Goal: Check status: Check status

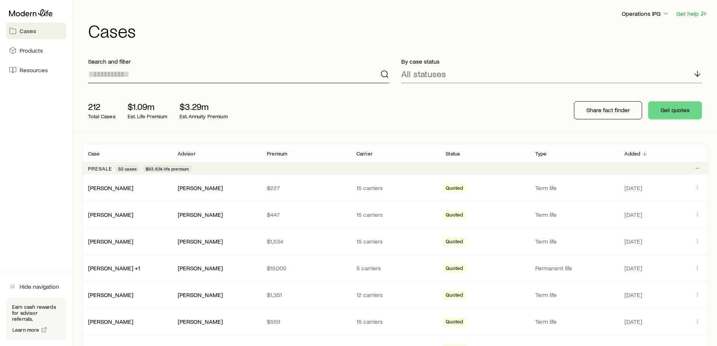
click at [136, 70] on input at bounding box center [238, 74] width 301 height 18
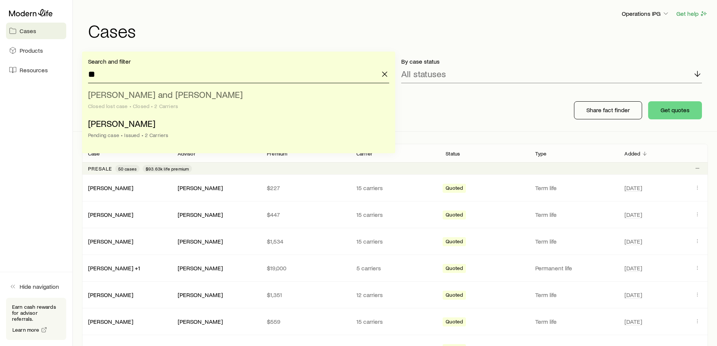
type input "*"
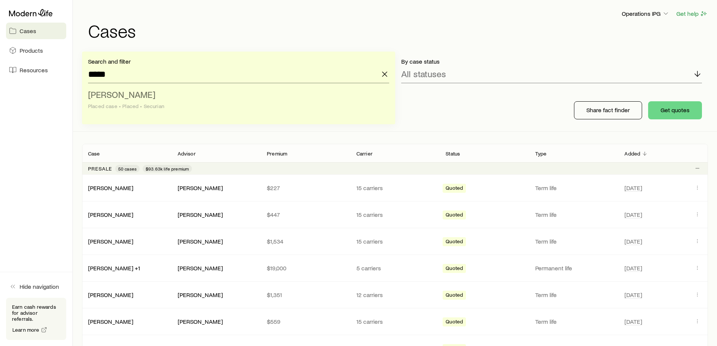
click at [200, 110] on li "[PERSON_NAME] Placed case • Placed • Securian" at bounding box center [236, 100] width 297 height 29
type input "**********"
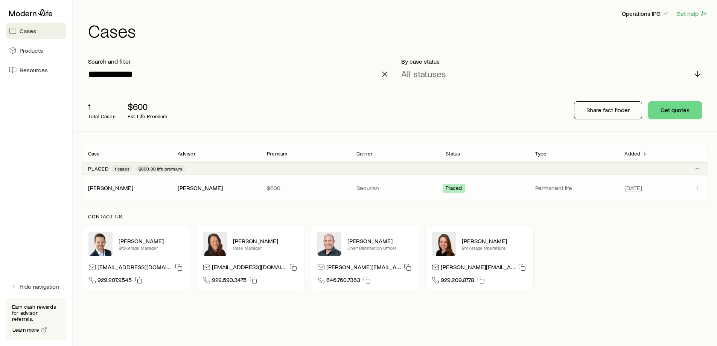
click at [702, 183] on div "[PERSON_NAME] [PERSON_NAME] $600 Securian Placed Permanent life [DATE]" at bounding box center [395, 188] width 626 height 26
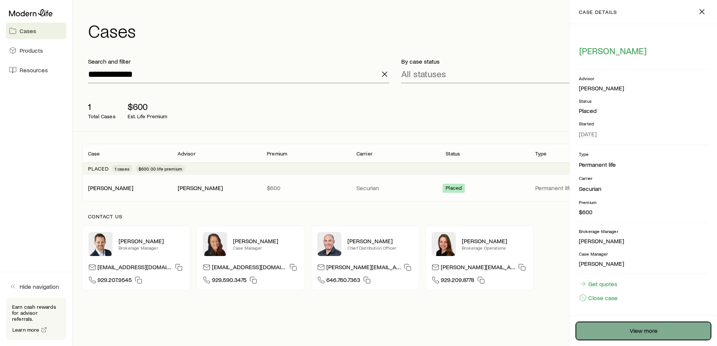
click at [634, 331] on link "View more" at bounding box center [643, 331] width 135 height 18
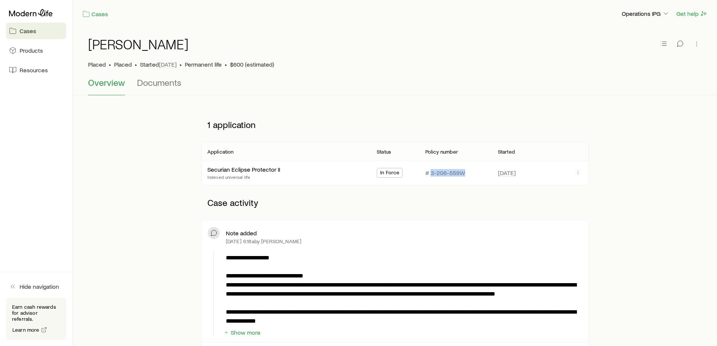
drag, startPoint x: 469, startPoint y: 174, endPoint x: 432, endPoint y: 177, distance: 37.0
click at [432, 177] on div "# 3-206-559W" at bounding box center [455, 173] width 61 height 24
copy p "3-206-559W"
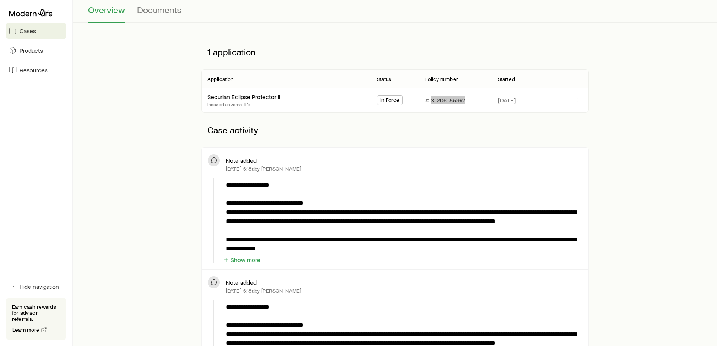
scroll to position [75, 0]
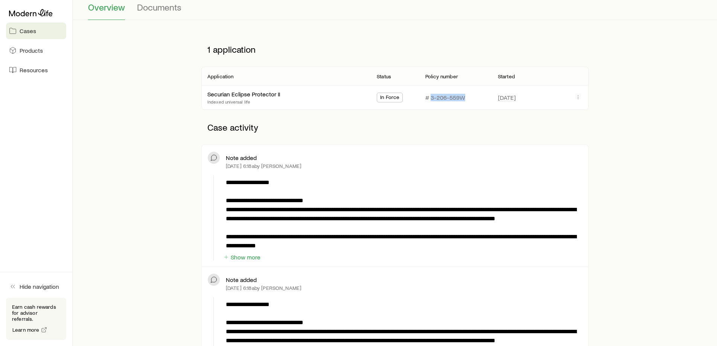
click at [251, 252] on div "**********" at bounding box center [403, 214] width 360 height 79
click at [250, 259] on button "Show more" at bounding box center [242, 257] width 38 height 7
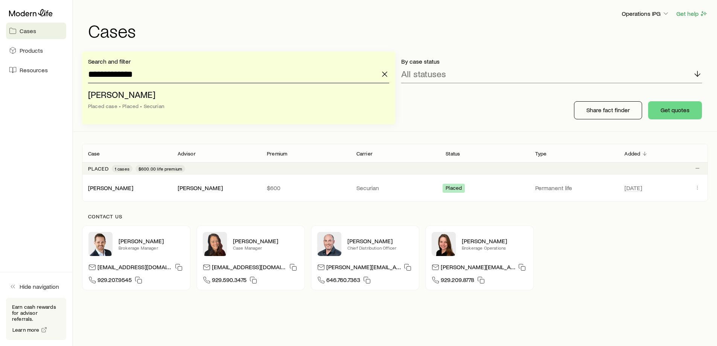
drag, startPoint x: 111, startPoint y: 73, endPoint x: 173, endPoint y: 77, distance: 62.2
click at [173, 77] on input "**********" at bounding box center [238, 74] width 301 height 18
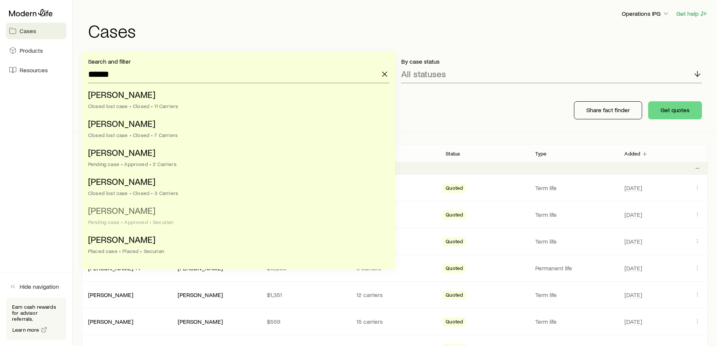
click at [158, 224] on div "Pending case • Approved • Securian" at bounding box center [236, 222] width 297 height 6
type input "**********"
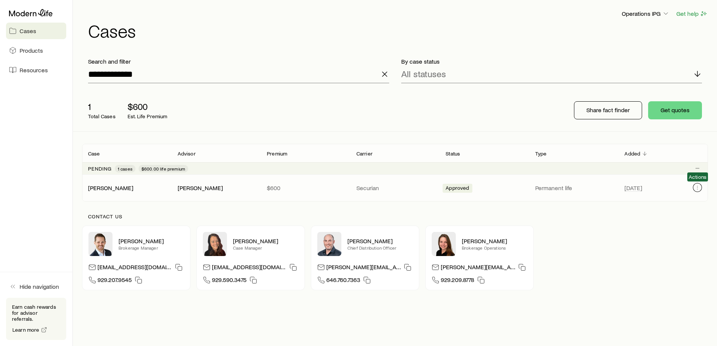
click at [700, 188] on icon "Client cases" at bounding box center [698, 187] width 6 height 6
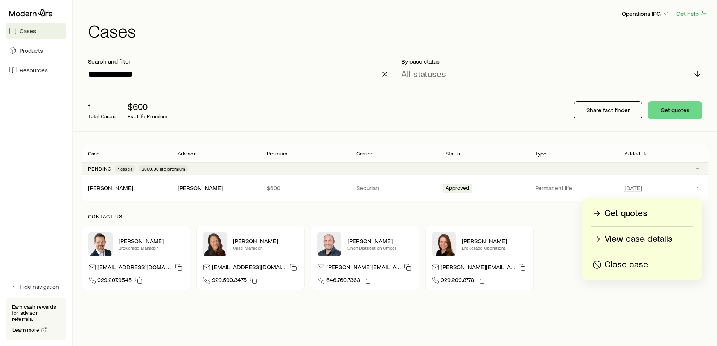
click at [643, 241] on p "View case details" at bounding box center [639, 239] width 68 height 12
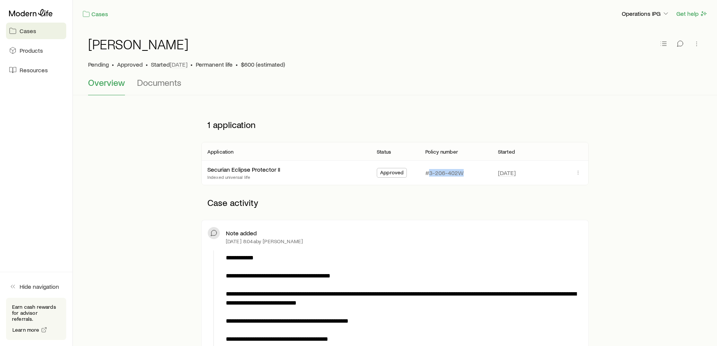
drag, startPoint x: 466, startPoint y: 171, endPoint x: 428, endPoint y: 174, distance: 37.8
click at [428, 174] on div "#3-206-402W" at bounding box center [455, 173] width 61 height 24
copy p "3-206-402W"
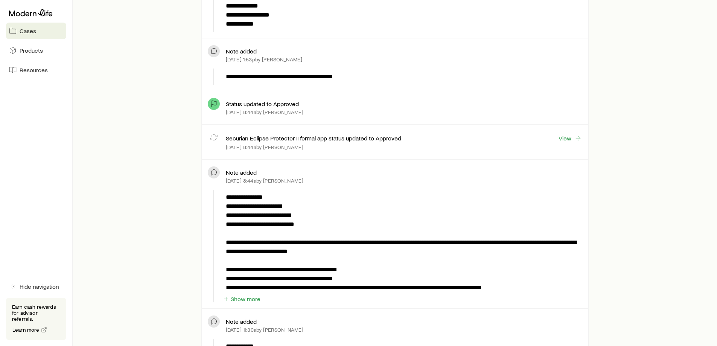
scroll to position [866, 0]
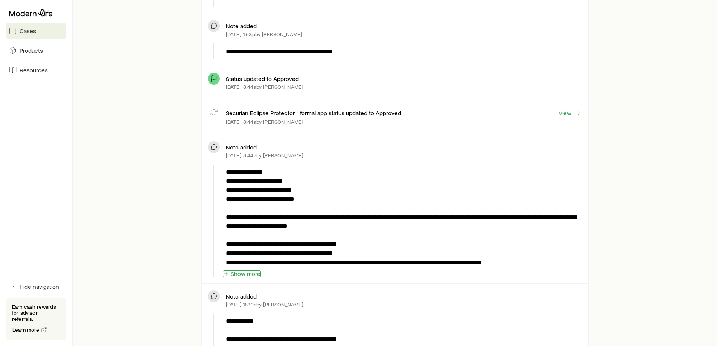
click at [254, 273] on button "Show more" at bounding box center [242, 273] width 38 height 7
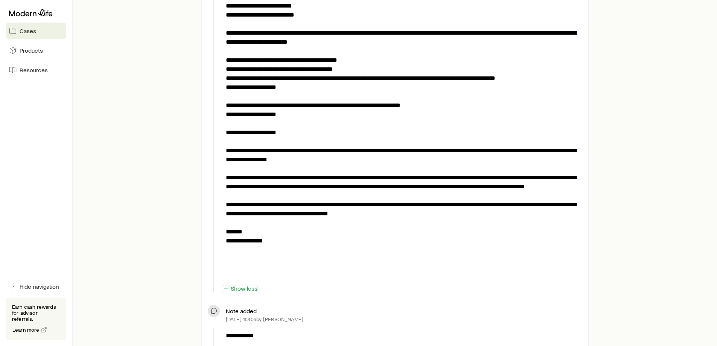
scroll to position [1054, 0]
